Goal: Task Accomplishment & Management: Complete application form

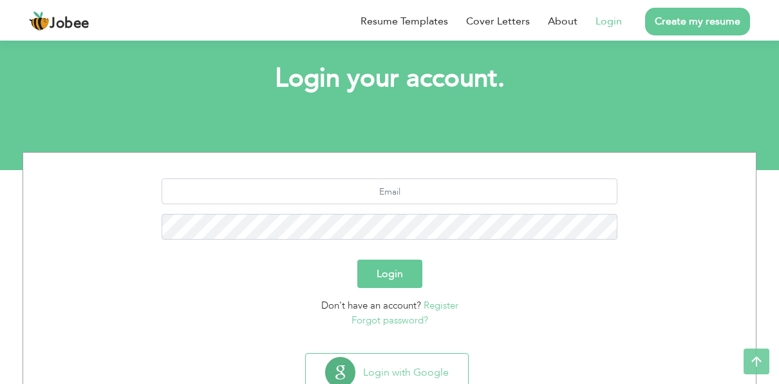
scroll to position [41, 0]
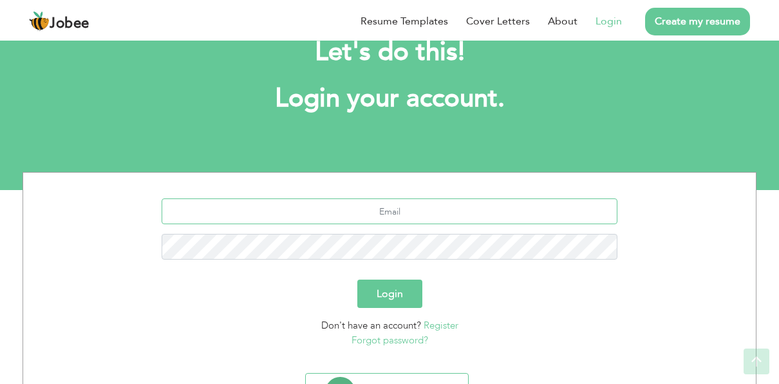
click at [338, 207] on input "text" at bounding box center [390, 211] width 456 height 26
click at [610, 24] on link "Login" at bounding box center [609, 21] width 26 height 15
click at [462, 202] on input "shahzad.ashraf@olmrts.com.pk" at bounding box center [390, 211] width 456 height 26
drag, startPoint x: 485, startPoint y: 214, endPoint x: 51, endPoint y: 180, distance: 435.3
click at [51, 180] on section "shahzad.ashraf@olmrts.com.pk Login Don't have an account? Register Forgot passw…" at bounding box center [389, 270] width 713 height 195
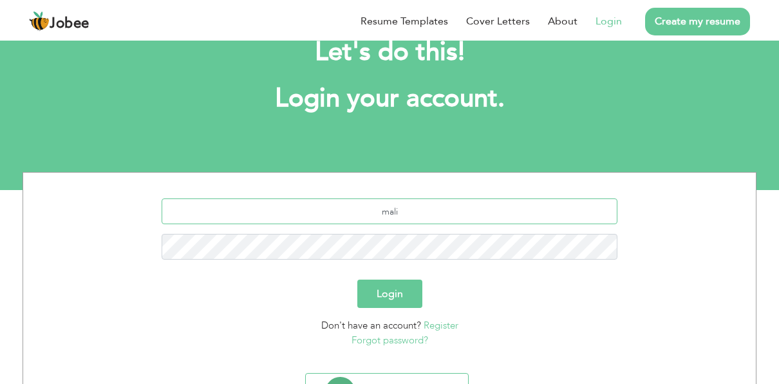
type input "mali"
click at [357, 279] on button "Login" at bounding box center [389, 293] width 65 height 28
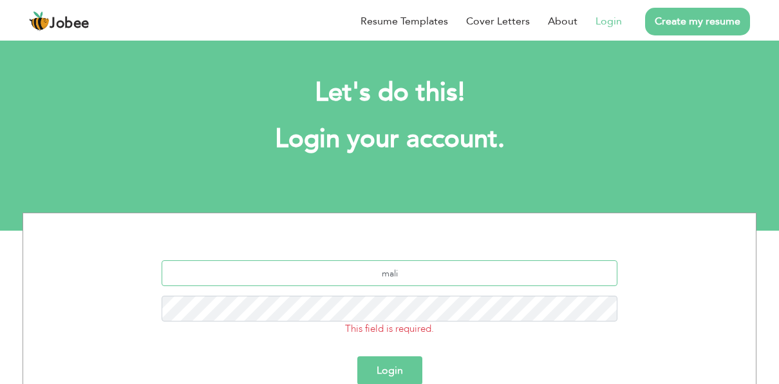
type input "malikshahzad2009@gmail.com"
click at [612, 26] on link "Login" at bounding box center [609, 21] width 26 height 15
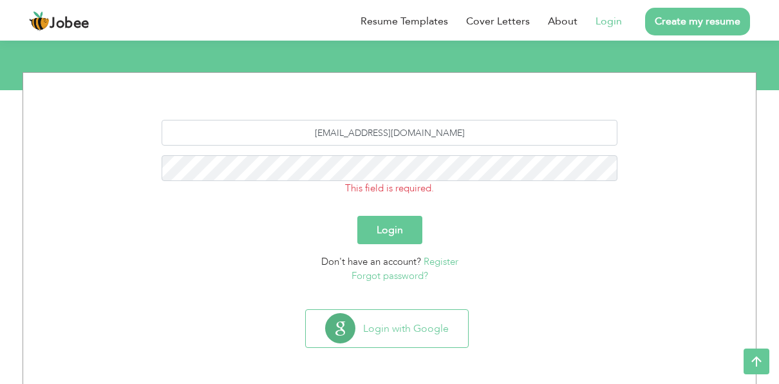
click at [399, 281] on link "Forgot password?" at bounding box center [390, 275] width 77 height 13
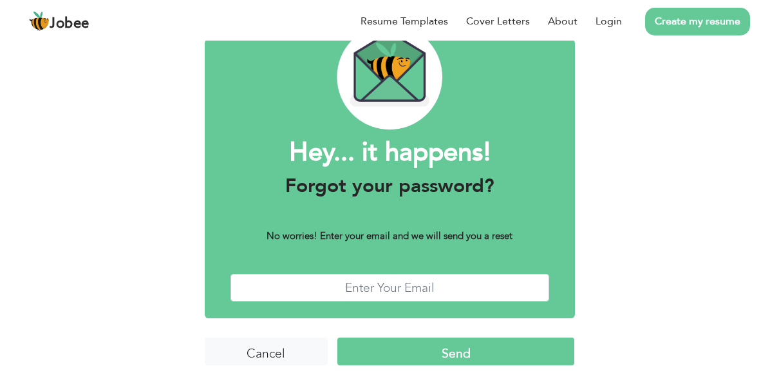
scroll to position [66, 0]
click at [357, 285] on input "text" at bounding box center [389, 288] width 319 height 28
click at [492, 283] on input "text" at bounding box center [389, 288] width 319 height 28
type input "malik"
click at [337, 337] on input "Send" at bounding box center [455, 351] width 237 height 28
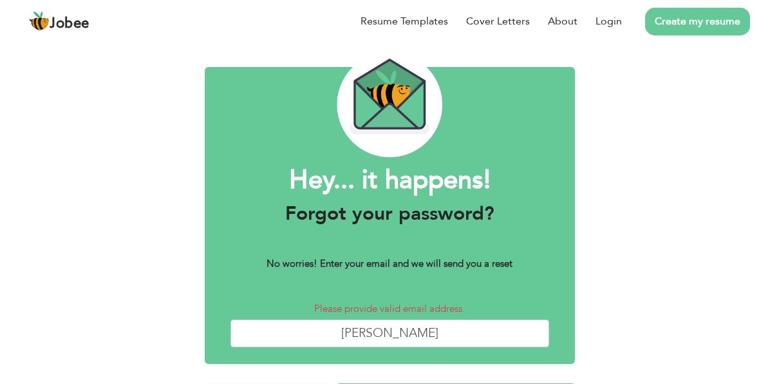
scroll to position [64, 0]
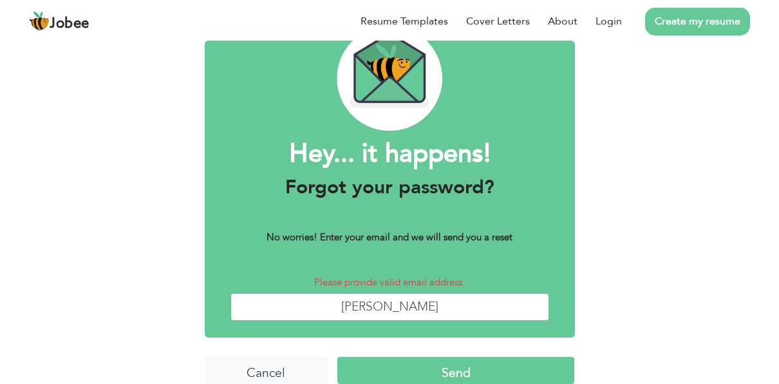
drag, startPoint x: 410, startPoint y: 308, endPoint x: 436, endPoint y: 315, distance: 26.9
click at [410, 308] on input "malik" at bounding box center [389, 307] width 319 height 28
type input "malikshahzad2009@gmail.com"
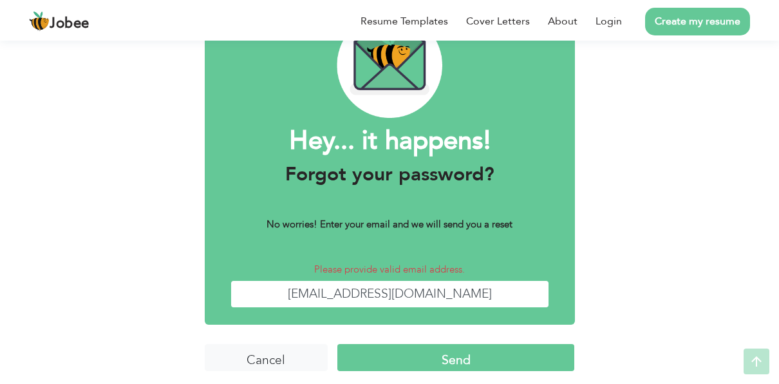
scroll to position [84, 0]
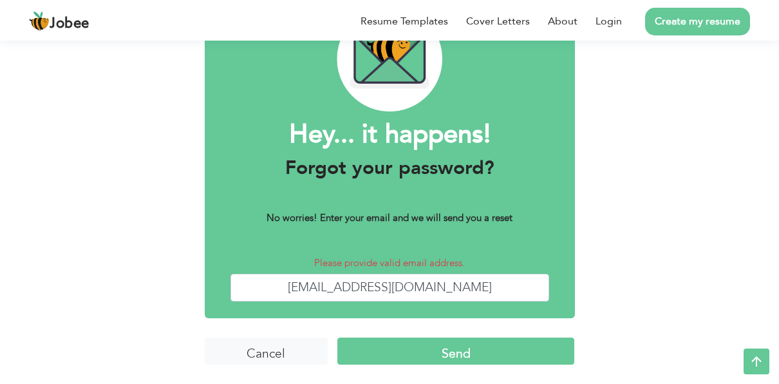
click at [495, 347] on input "Send" at bounding box center [455, 351] width 237 height 28
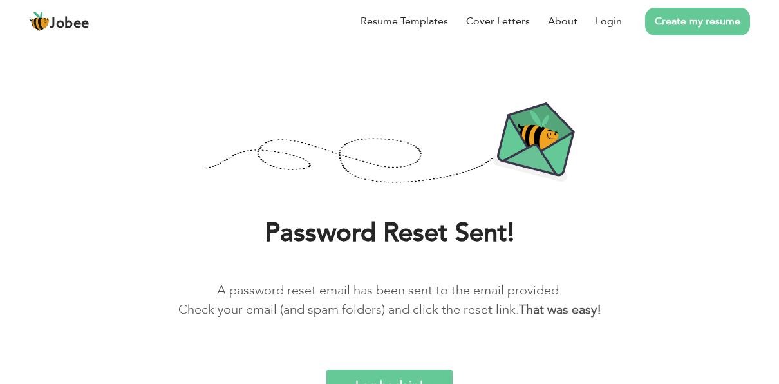
scroll to position [42, 0]
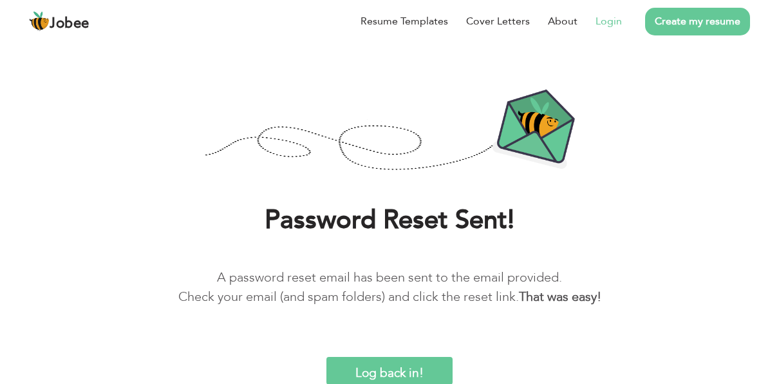
click at [610, 23] on link "Login" at bounding box center [609, 21] width 26 height 15
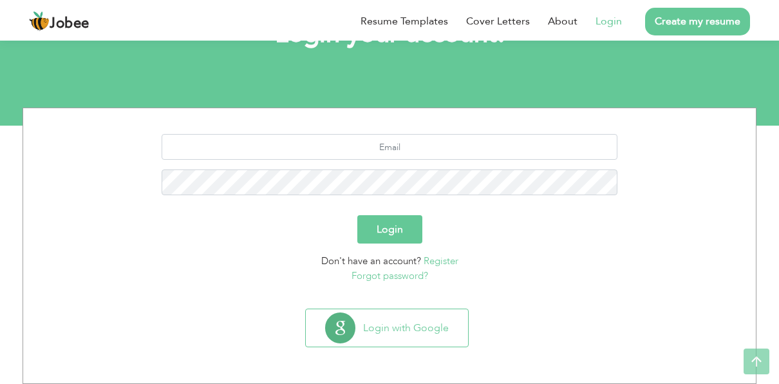
scroll to position [105, 0]
click at [409, 157] on input "text" at bounding box center [390, 147] width 456 height 26
type input "[EMAIL_ADDRESS][DOMAIN_NAME]"
click at [394, 229] on button "Login" at bounding box center [389, 229] width 65 height 28
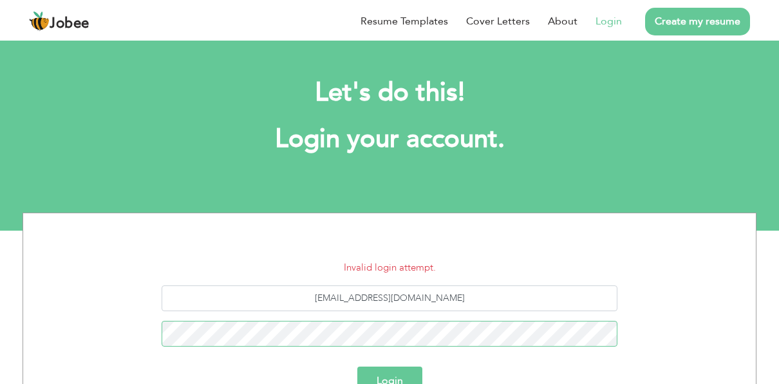
scroll to position [64, 0]
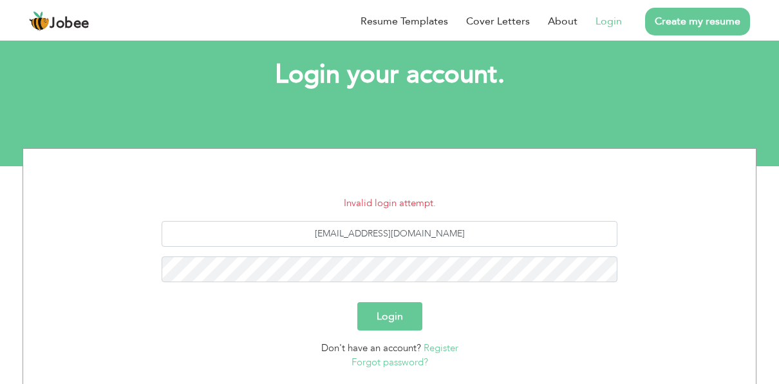
click at [382, 321] on button "Login" at bounding box center [389, 316] width 65 height 28
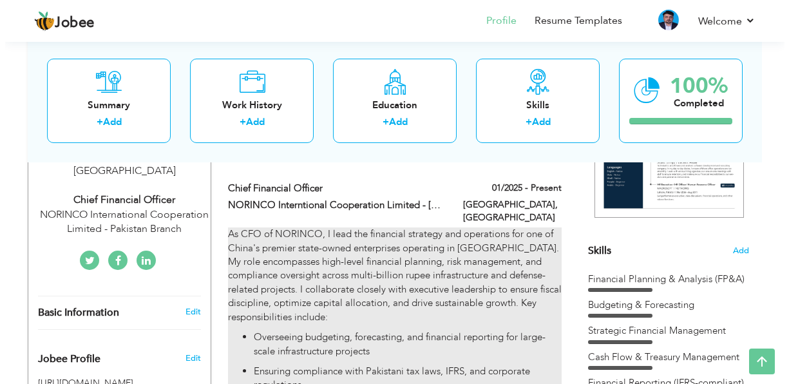
scroll to position [193, 0]
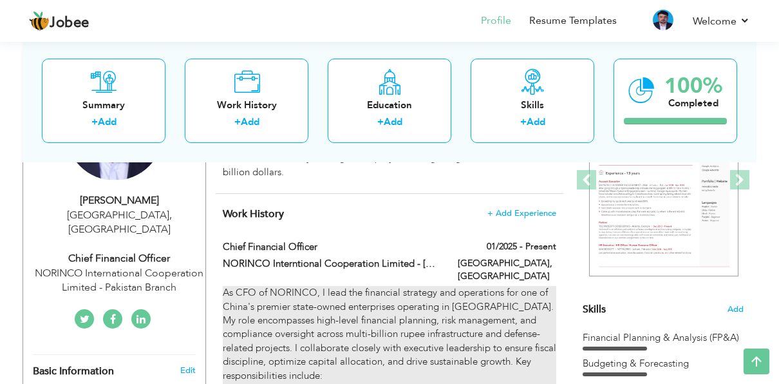
click at [528, 291] on p "As CFO of NORINCO, I lead the financial strategy and operations for one of Chin…" at bounding box center [389, 334] width 333 height 97
type input "Chief Financial Officer"
type input "NORINCO Interntional Cooperation Limited - [GEOGRAPHIC_DATA]"
type input "01/2025"
type input "[GEOGRAPHIC_DATA]"
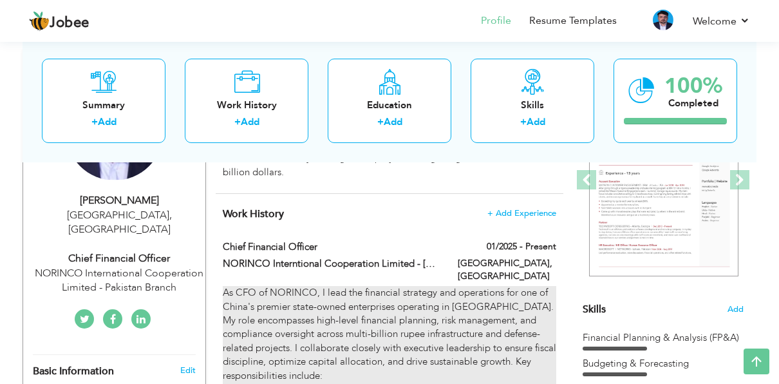
type input "[GEOGRAPHIC_DATA]"
checkbox input "true"
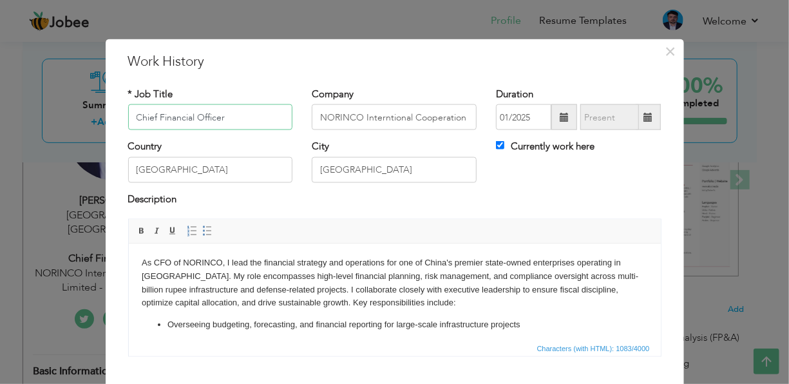
scroll to position [76, 0]
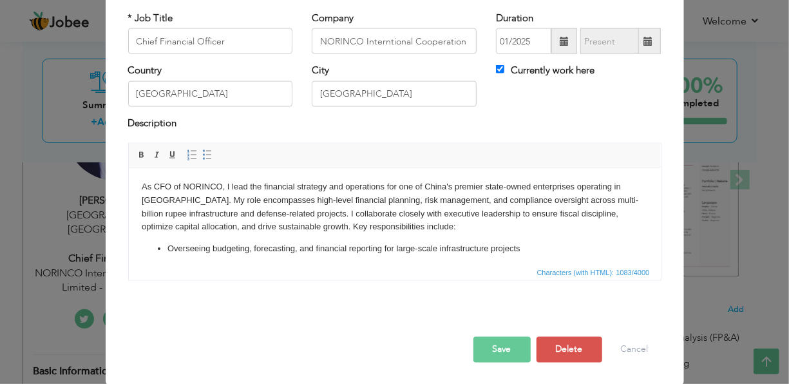
click at [166, 189] on p "As CFO of NORINCO, I lead the financial strategy and operations for one of Chin…" at bounding box center [394, 206] width 506 height 53
click at [233, 31] on input "Chief Financial Officer" at bounding box center [210, 41] width 165 height 26
click at [232, 31] on input "Chief Financial Officer" at bounding box center [210, 41] width 165 height 26
type input "Finance Manager"
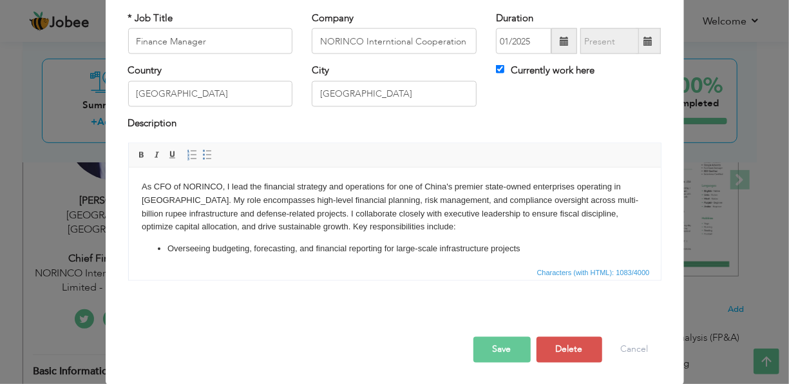
click at [169, 185] on p "As CFO of NORINCO, I lead the financial strategy and operations for one of Chin…" at bounding box center [394, 206] width 506 height 53
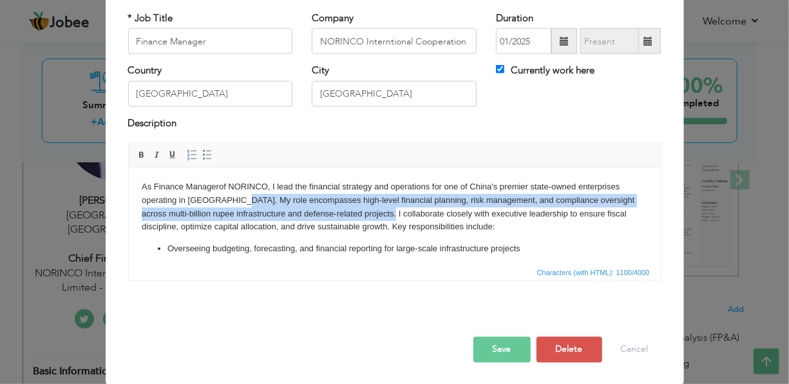
drag, startPoint x: 229, startPoint y: 200, endPoint x: 371, endPoint y: 207, distance: 143.1
click at [371, 207] on p "As Finance Manager of NORINCO, I lead the financial strategy and operations for…" at bounding box center [394, 206] width 506 height 53
click at [246, 217] on p "As Finance Manager of NORINCO, I lead the financial strategy and operations for…" at bounding box center [394, 206] width 506 height 53
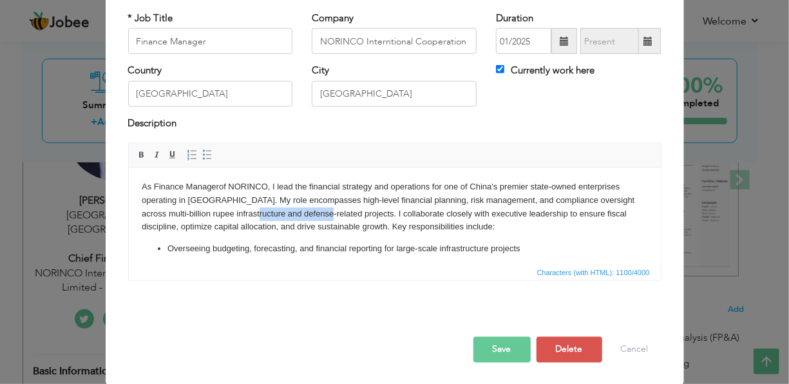
drag, startPoint x: 239, startPoint y: 212, endPoint x: 314, endPoint y: 216, distance: 74.1
click at [314, 216] on p "As Finance Manager of NORINCO, I lead the financial strategy and operations for…" at bounding box center [394, 206] width 506 height 53
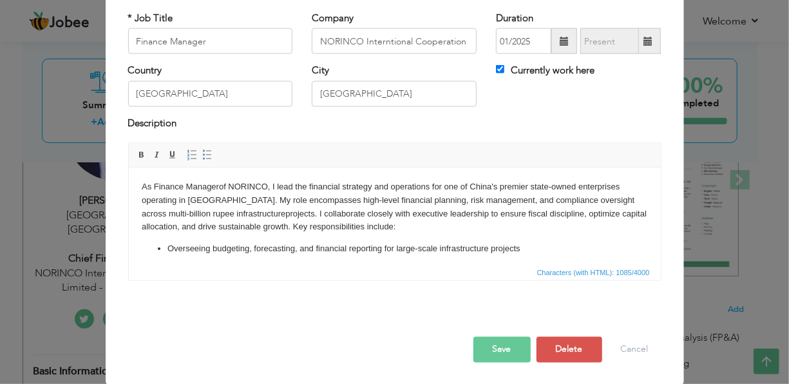
drag, startPoint x: 326, startPoint y: 210, endPoint x: 415, endPoint y: 232, distance: 91.5
click at [415, 232] on p "As Finance Manager of NORINCO, I lead the financial strategy and operations for…" at bounding box center [394, 206] width 506 height 53
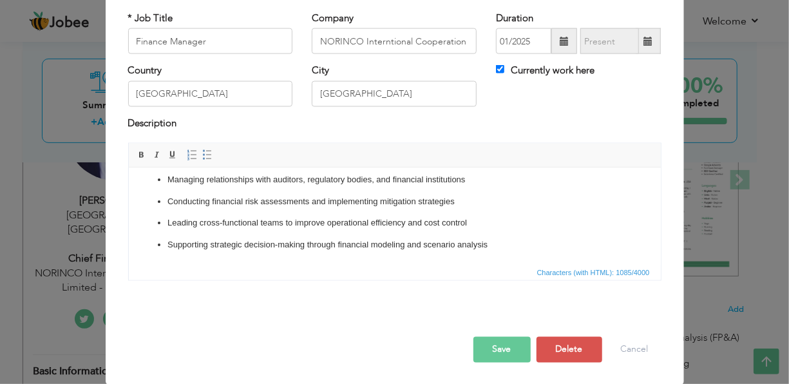
scroll to position [49, 0]
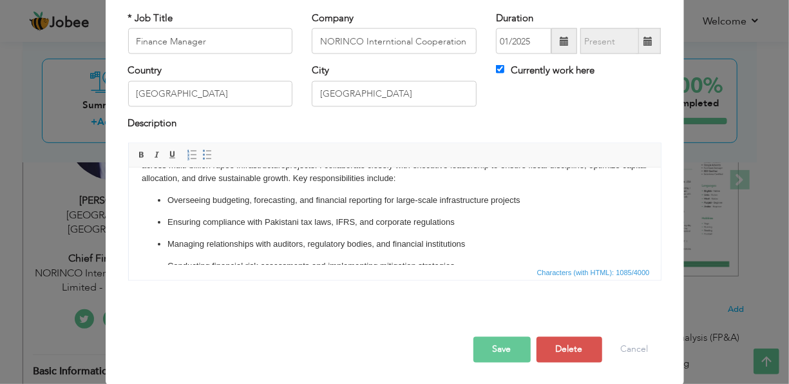
click at [241, 199] on p "Overseeing budgeting, forecasting, and financial reporting for large-scale infr…" at bounding box center [394, 200] width 455 height 14
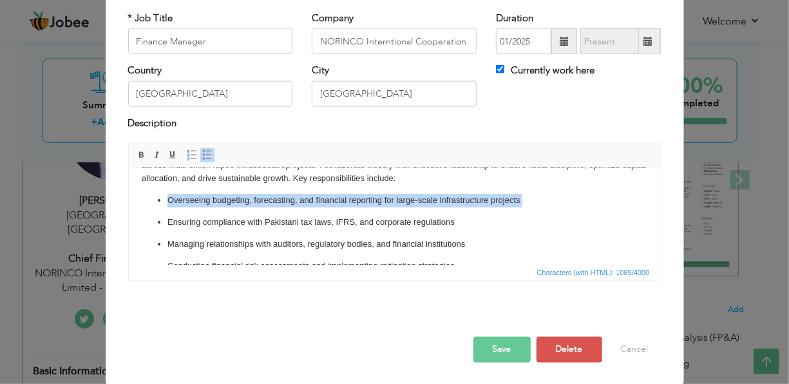
click at [241, 199] on p "Overseeing budgeting, forecasting, and financial reporting for large-scale infr…" at bounding box center [394, 200] width 455 height 14
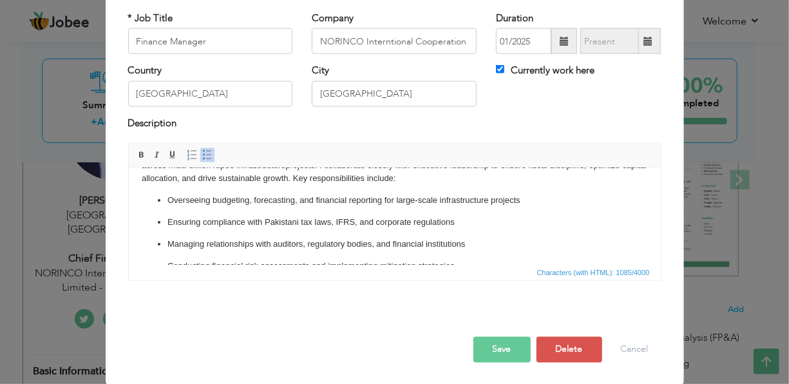
click at [236, 221] on p "Ensuring compliance with Pakistani tax laws, IFRS, and corporate regulations" at bounding box center [394, 222] width 455 height 14
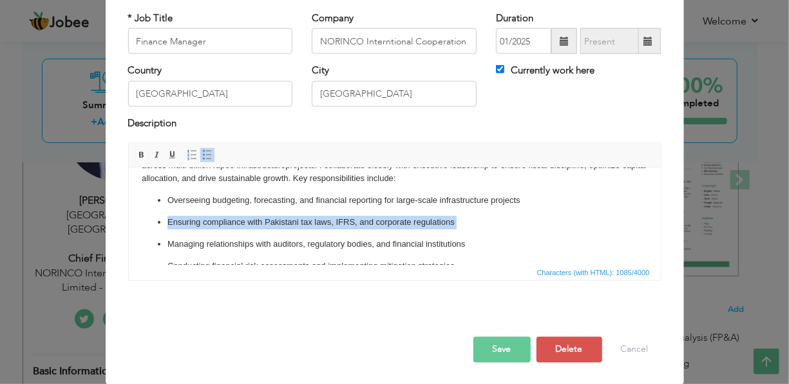
click at [236, 221] on p "Ensuring compliance with Pakistani tax laws, IFRS, and corporate regulations" at bounding box center [394, 222] width 455 height 14
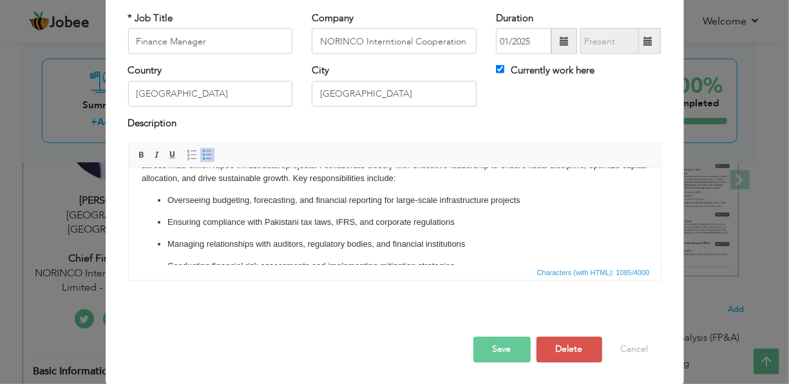
click at [263, 237] on p "Managing relationships with auditors, regulatory bodies, and financial institut…" at bounding box center [394, 244] width 455 height 14
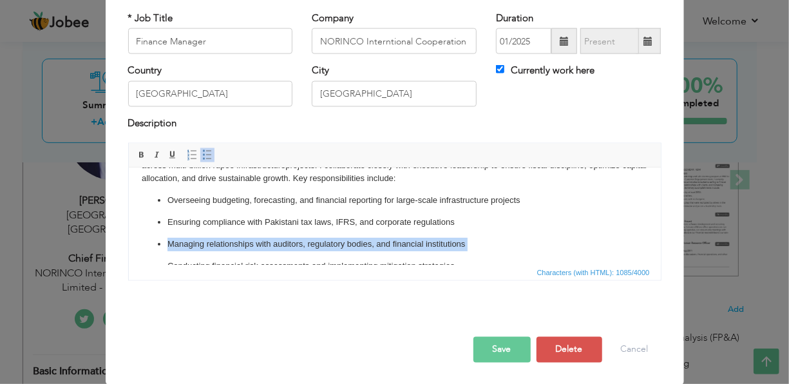
click at [263, 237] on p "Managing relationships with auditors, regulatory bodies, and financial institut…" at bounding box center [394, 244] width 455 height 14
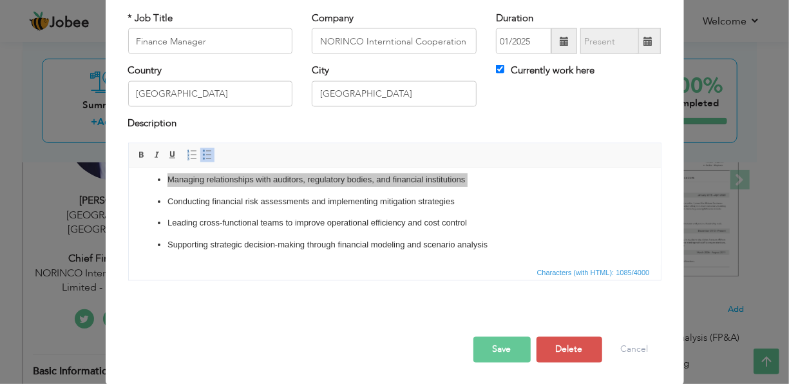
click at [478, 343] on button "Save" at bounding box center [501, 350] width 57 height 26
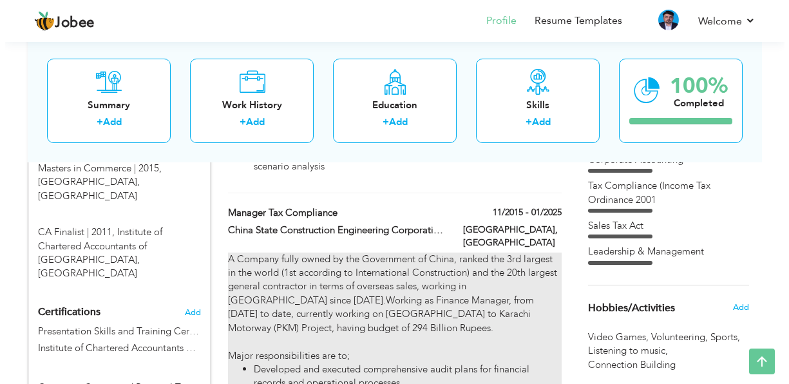
scroll to position [579, 0]
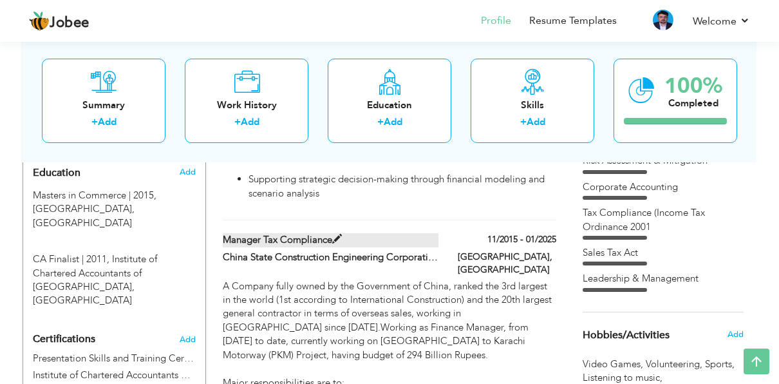
click at [333, 234] on span at bounding box center [337, 239] width 10 height 10
type input "Manager Tax Compliance"
type input "China State Construction Engineering Corporation Limited - Pakistan Branch"
type input "11/2015"
type input "01/2025"
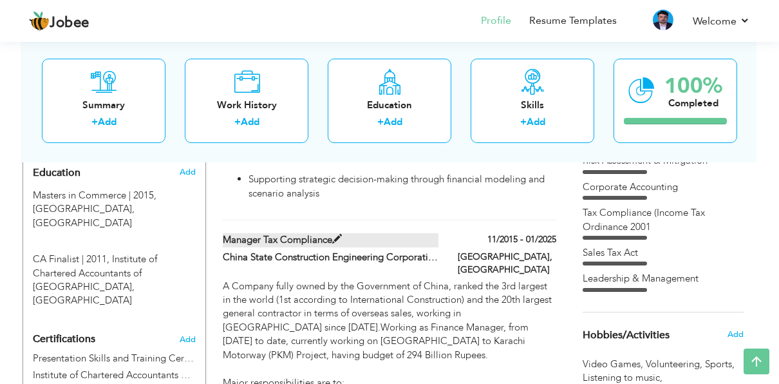
type input "[GEOGRAPHIC_DATA]"
checkbox input "false"
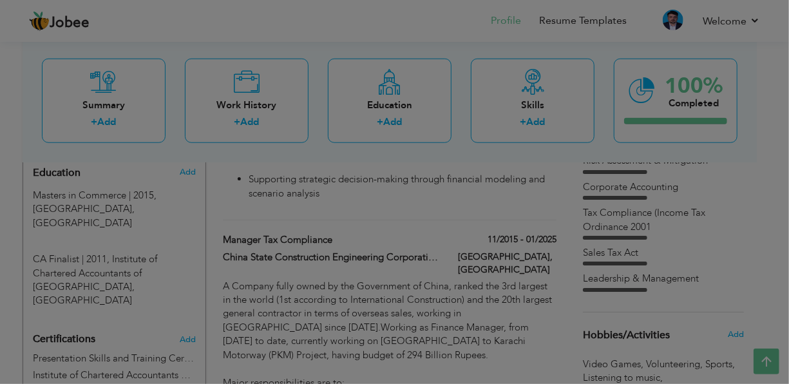
scroll to position [0, 0]
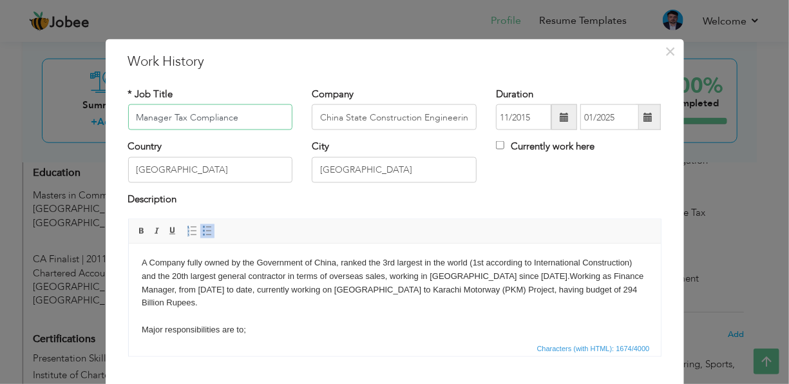
drag, startPoint x: 248, startPoint y: 118, endPoint x: -32, endPoint y: 103, distance: 279.8
type input "T"
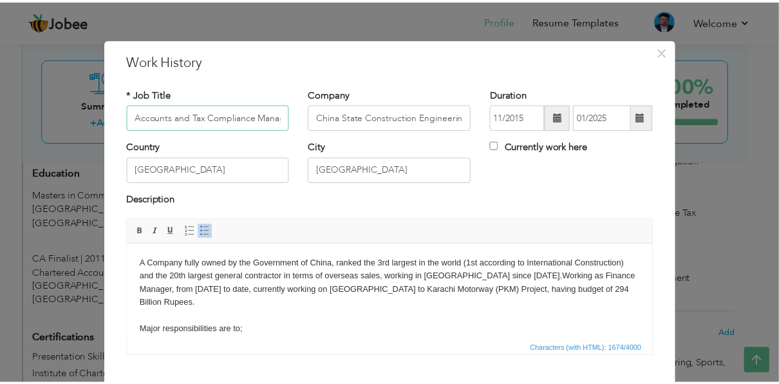
scroll to position [76, 0]
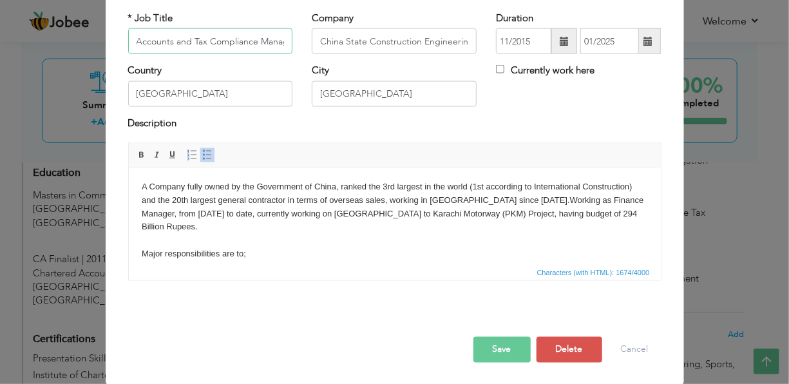
type input "Accounts and Tax Compliance Manager"
click at [496, 346] on button "Save" at bounding box center [501, 350] width 57 height 26
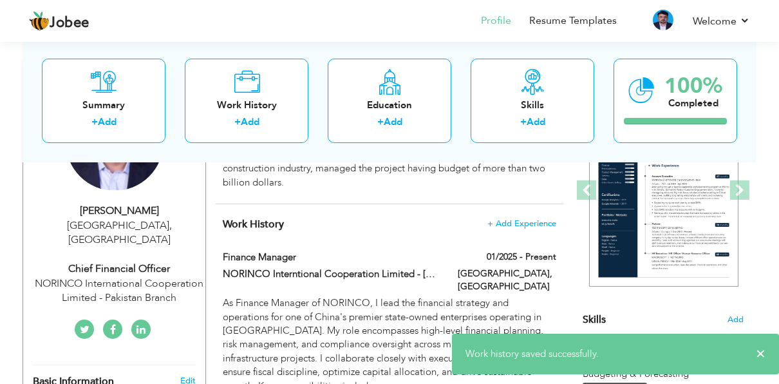
scroll to position [0, 0]
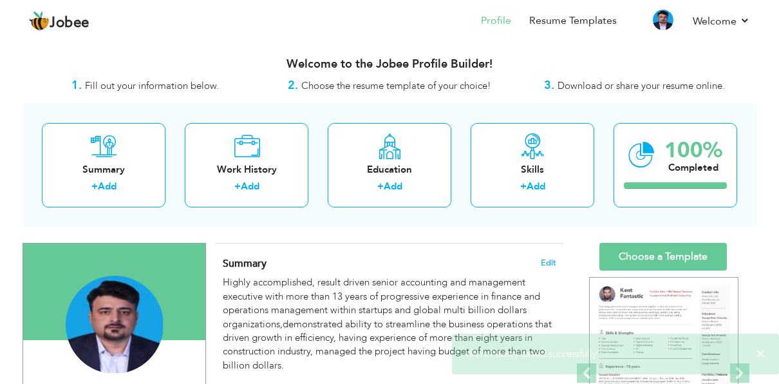
click at [408, 254] on div "Summary Edit Highly accomplished, result driven senior accounting and managemen…" at bounding box center [390, 314] width 348 height 143
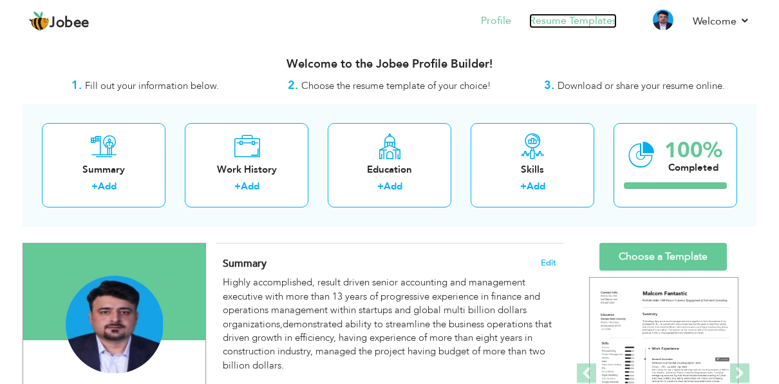
click at [556, 19] on link "Resume Templates" at bounding box center [573, 21] width 88 height 15
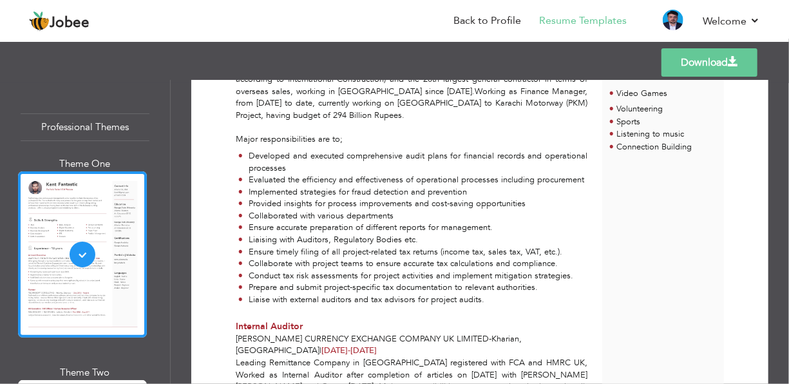
scroll to position [708, 0]
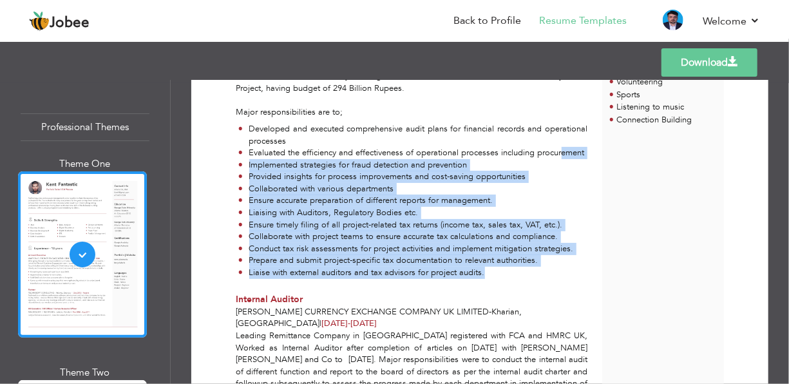
drag, startPoint x: 272, startPoint y: 167, endPoint x: 559, endPoint y: 290, distance: 313.2
click at [559, 283] on div "A Company fully owned by the Government of China, ranked the 3rd largest in the…" at bounding box center [412, 159] width 366 height 249
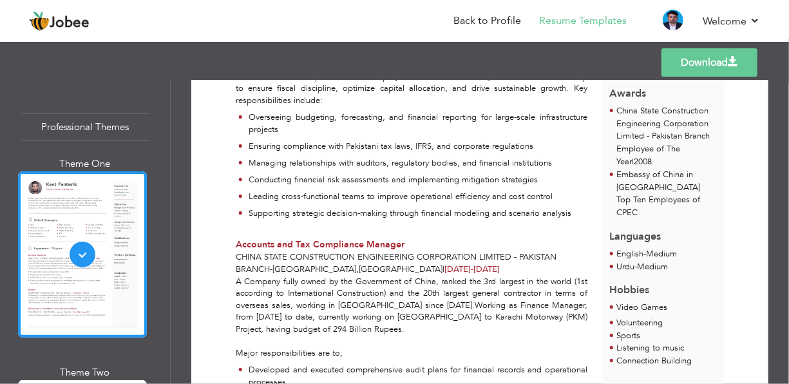
scroll to position [451, 0]
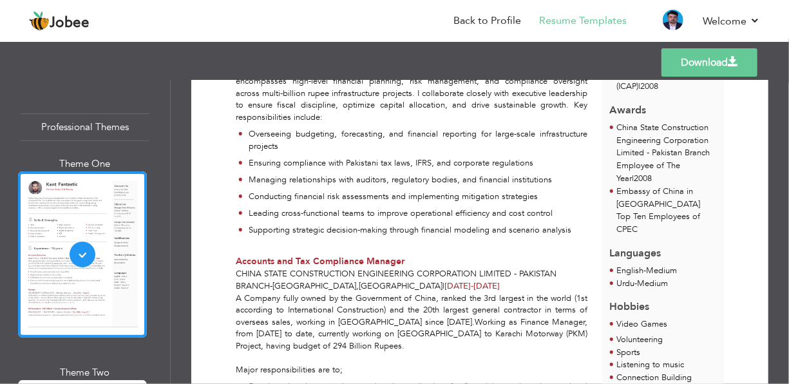
click at [481, 21] on link "Back to Profile" at bounding box center [487, 21] width 68 height 15
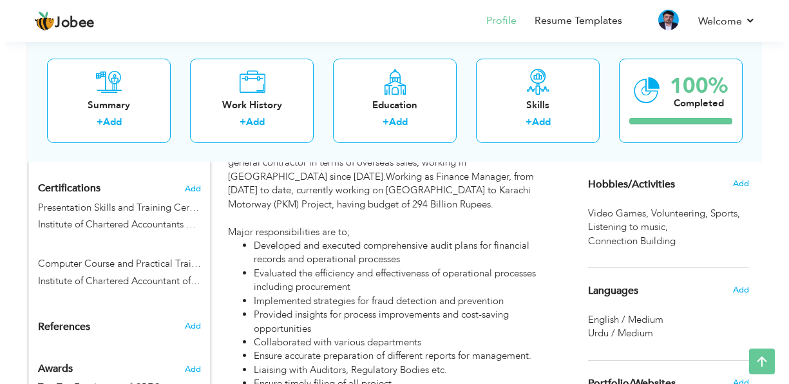
scroll to position [773, 0]
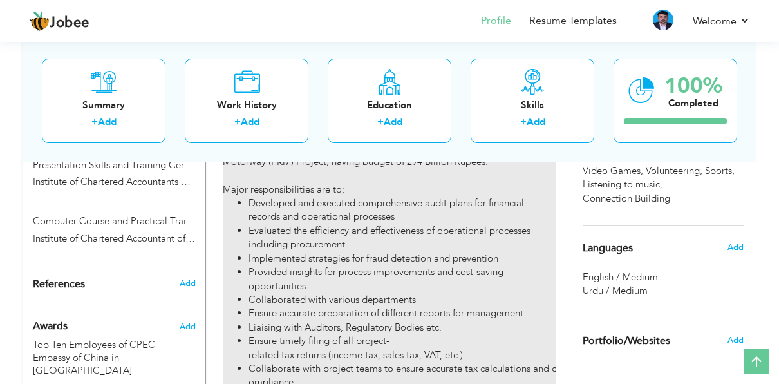
click at [382, 265] on li "Provided insights for process improvements and cost-saving opportunities" at bounding box center [403, 279] width 308 height 28
type input "Accounts and Tax Compliance Manager"
type input "China State Construction Engineering Corporation Limited - Pakistan Branch"
type input "11/2015"
type input "01/2025"
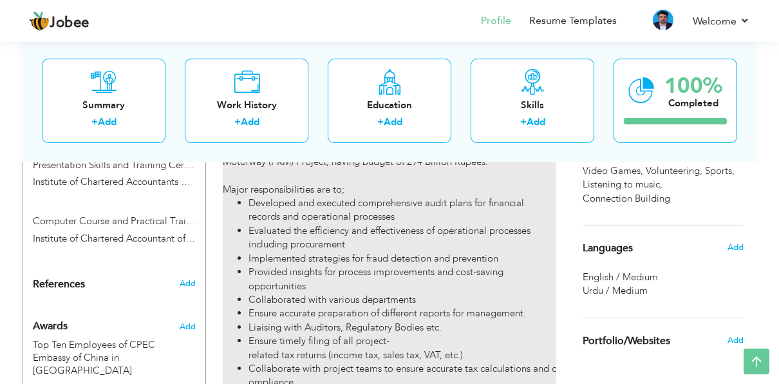
type input "[GEOGRAPHIC_DATA]"
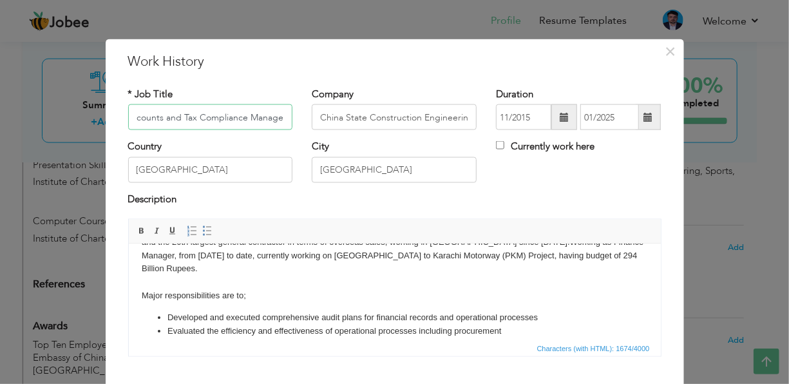
scroll to position [165, 0]
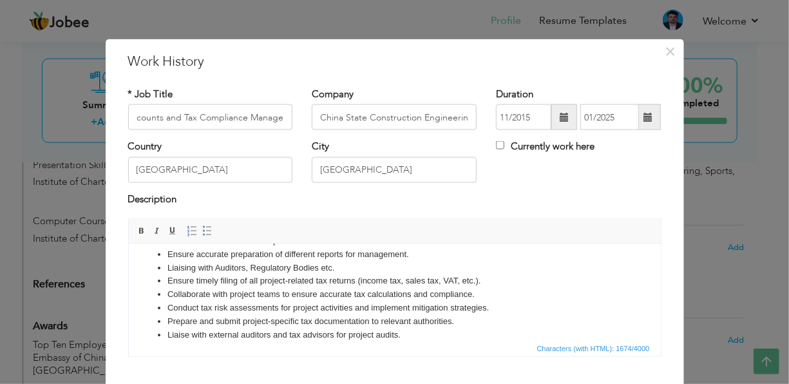
drag, startPoint x: 410, startPoint y: 323, endPoint x: 579, endPoint y: 584, distance: 310.5
click at [410, 328] on li "Liaise with external auditors and tax advisors for project audits." at bounding box center [394, 335] width 455 height 14
click at [447, 314] on li "Prepare and submit project-specific tax documentation to relevant authorities." at bounding box center [394, 321] width 455 height 14
click at [468, 314] on li "Prepare and submit project-specific tax documentation to relevant authorities." at bounding box center [394, 321] width 455 height 14
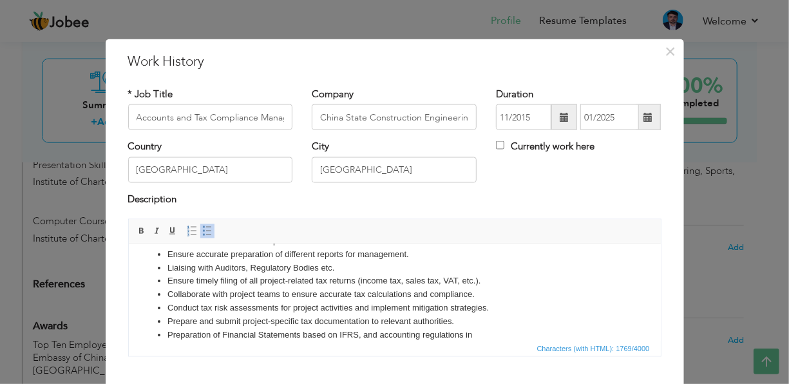
click at [209, 328] on li "Preparation of Financial Statements based on IFRS, and accounting regulations in" at bounding box center [394, 335] width 455 height 14
drag, startPoint x: 271, startPoint y: 322, endPoint x: 523, endPoint y: 322, distance: 251.7
click at [523, 328] on li "Review and Finalization of Financial Statements based on IFRS, and accounting r…" at bounding box center [394, 335] width 455 height 14
click at [427, 341] on li "Liaise with external auditors and tax advisors for project audits." at bounding box center [394, 348] width 455 height 14
click at [518, 328] on li "Review and Finalization of Financial Statements based on IFRS, and accounting r…" at bounding box center [394, 335] width 455 height 14
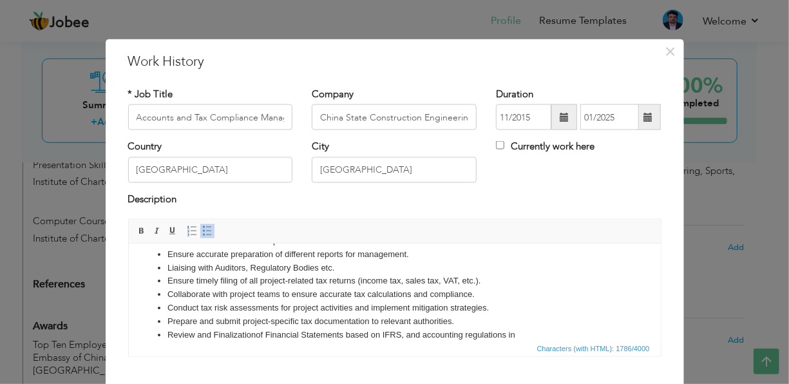
drag, startPoint x: 527, startPoint y: 324, endPoint x: 509, endPoint y: 319, distance: 19.4
click at [509, 328] on li "Review and Finalization of Financial Statements based on IFRS, and accounting r…" at bounding box center [394, 335] width 455 height 14
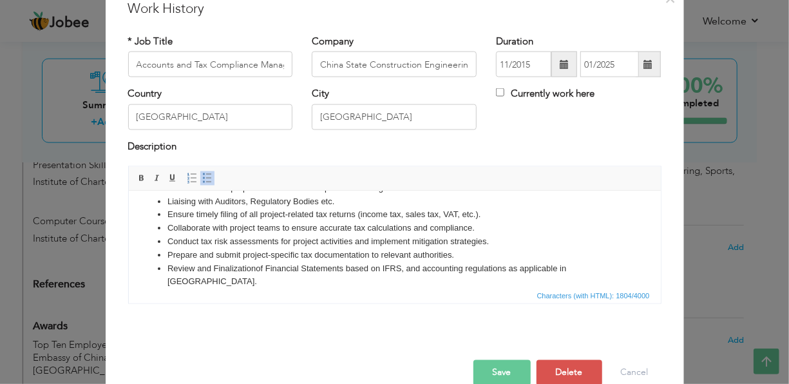
scroll to position [76, 0]
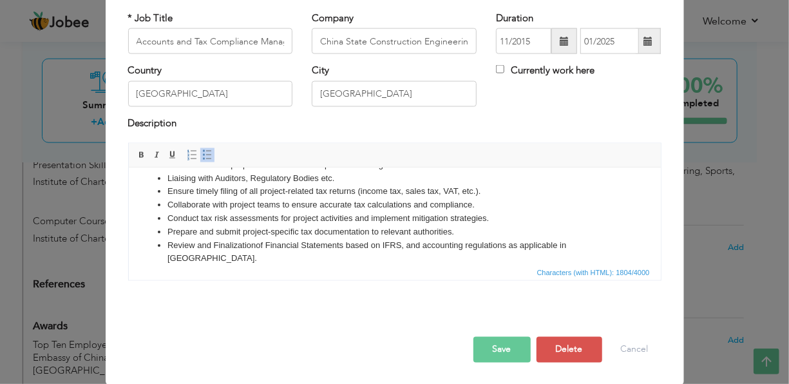
click at [514, 343] on button "Save" at bounding box center [501, 350] width 57 height 26
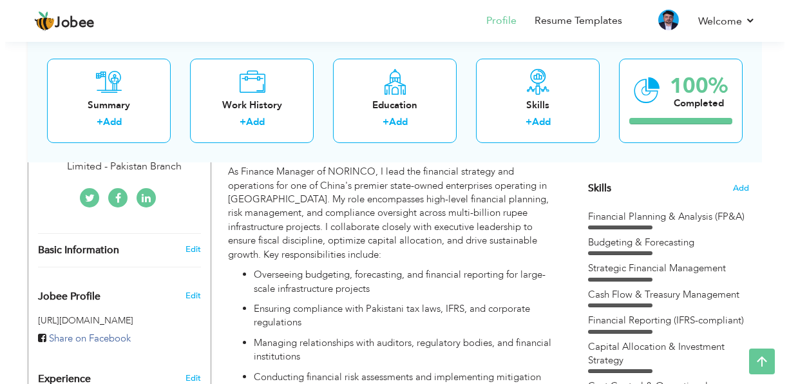
scroll to position [193, 0]
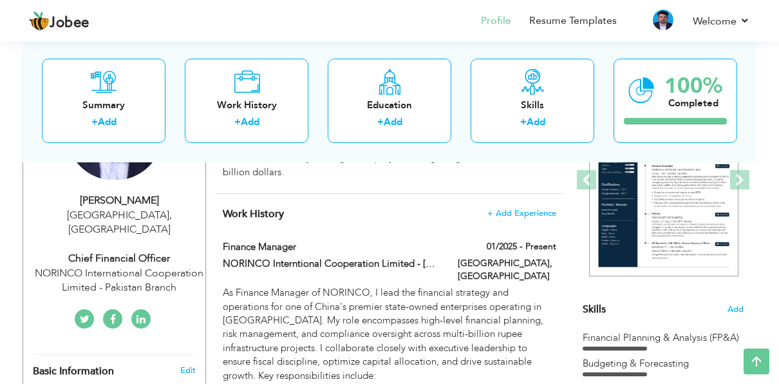
click at [157, 266] on div "NORINCO International Cooperation Limited - Pakistan Branch" at bounding box center [119, 281] width 173 height 30
type input "Shahzad"
type input "Ashraf"
type input "03344441631"
select select "number:166"
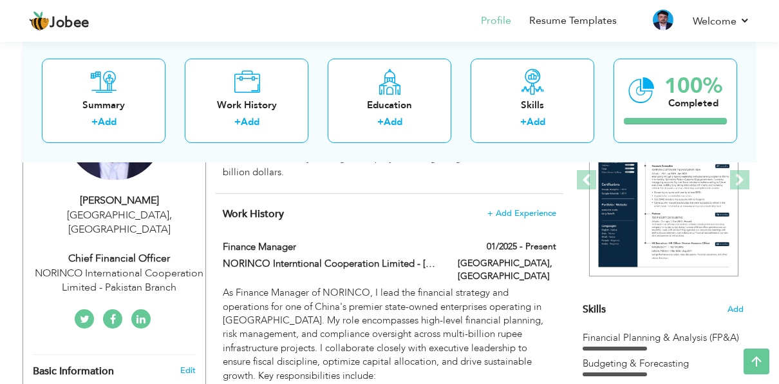
type input "[GEOGRAPHIC_DATA]"
select select "number:15"
type input "NORINCO International Cooperation Limited - Pakistan Branch"
type input "Chief Financial Officer"
type input "https://www.facebook.com/malikshahzad2009"
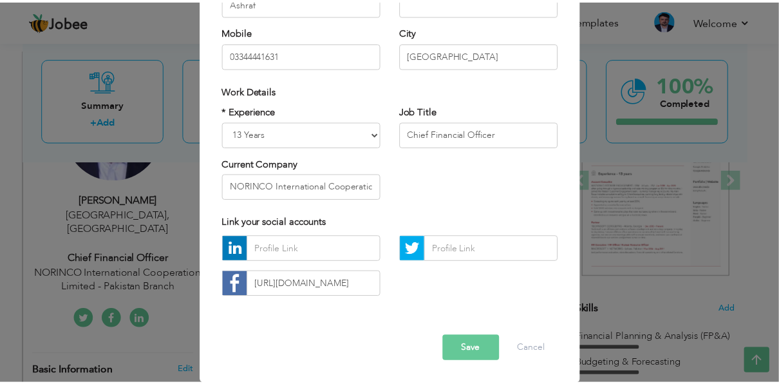
scroll to position [194, 0]
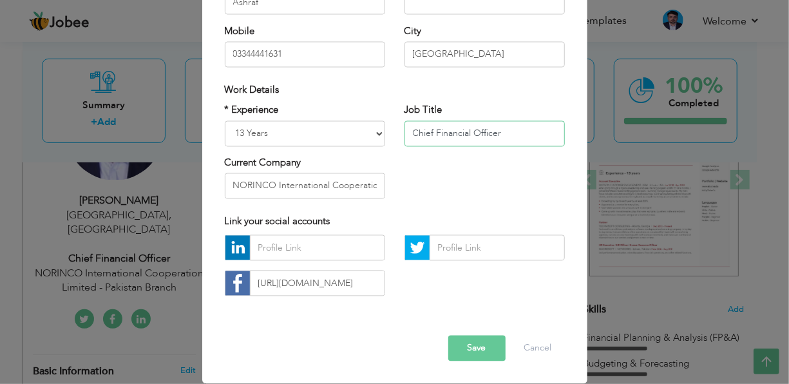
click at [477, 130] on input "Chief Financial Officer" at bounding box center [484, 133] width 160 height 26
type input "Finance Manager"
click at [482, 350] on button "Save" at bounding box center [476, 348] width 57 height 26
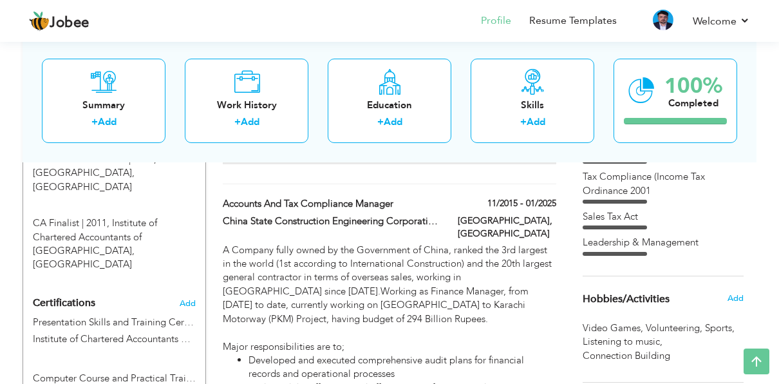
scroll to position [579, 0]
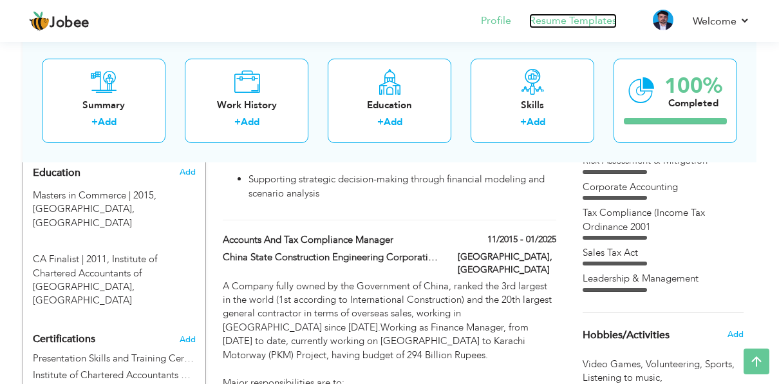
click at [574, 15] on link "Resume Templates" at bounding box center [573, 21] width 88 height 15
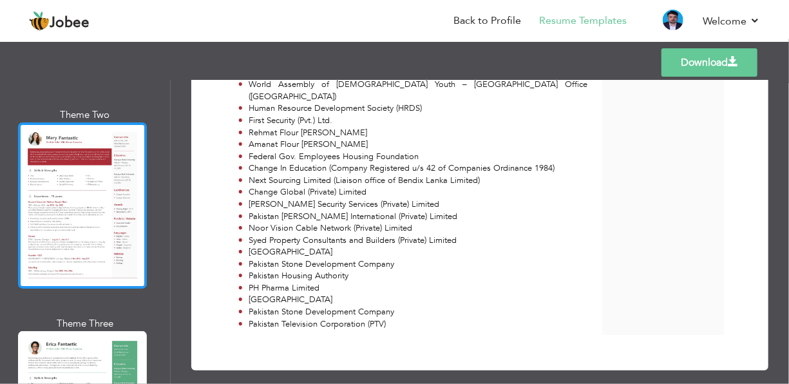
scroll to position [451, 0]
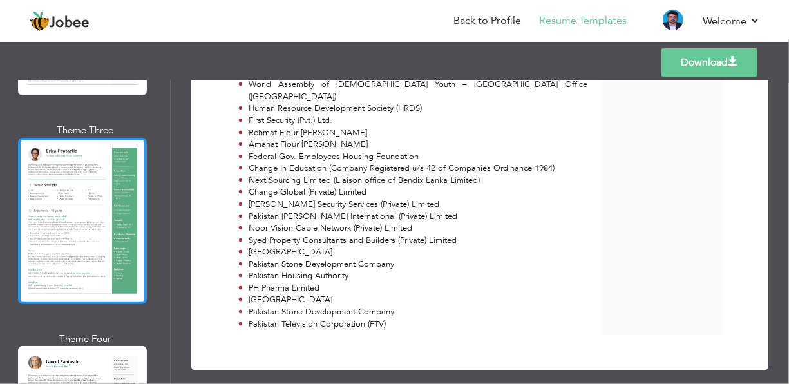
click at [88, 235] on div at bounding box center [82, 221] width 129 height 166
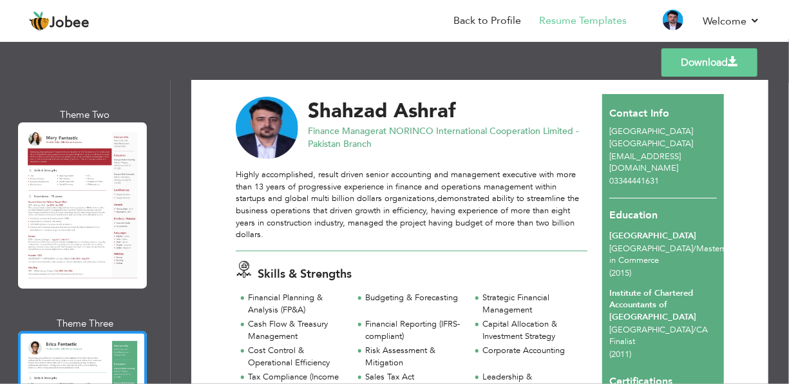
scroll to position [0, 0]
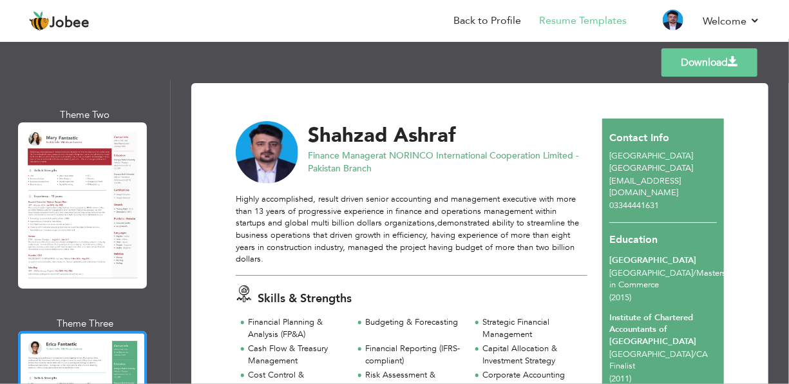
click at [704, 65] on link "Download" at bounding box center [709, 62] width 96 height 28
